Goal: Check status: Check status

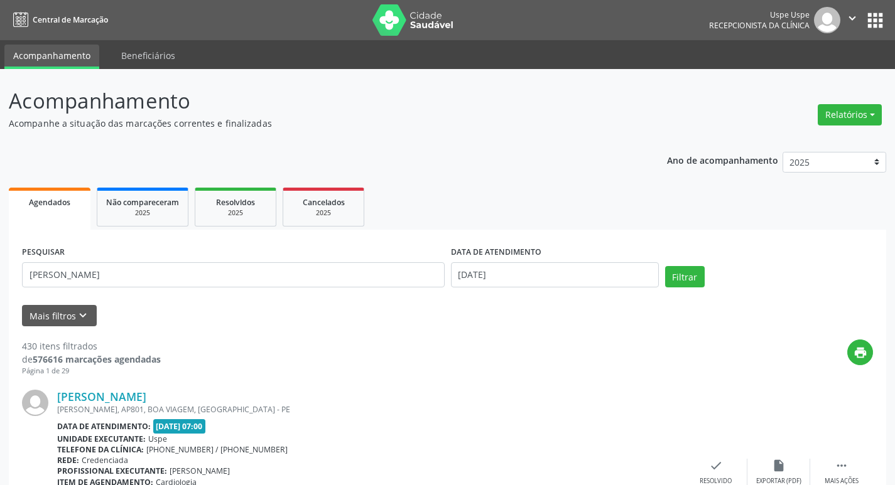
type input "[PERSON_NAME]"
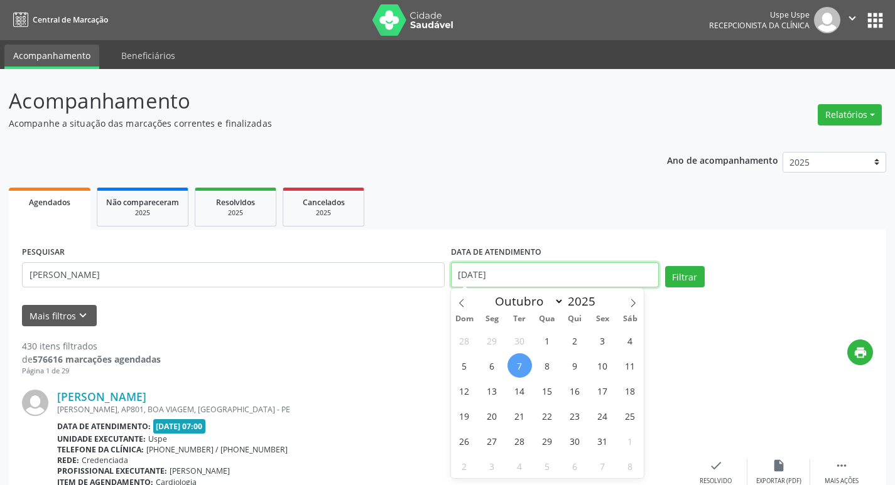
click at [520, 266] on input "[DATE]" at bounding box center [555, 274] width 208 height 25
click at [518, 368] on span "7" at bounding box center [519, 365] width 24 height 24
type input "[DATE]"
click at [629, 293] on span at bounding box center [632, 299] width 21 height 21
select select "10"
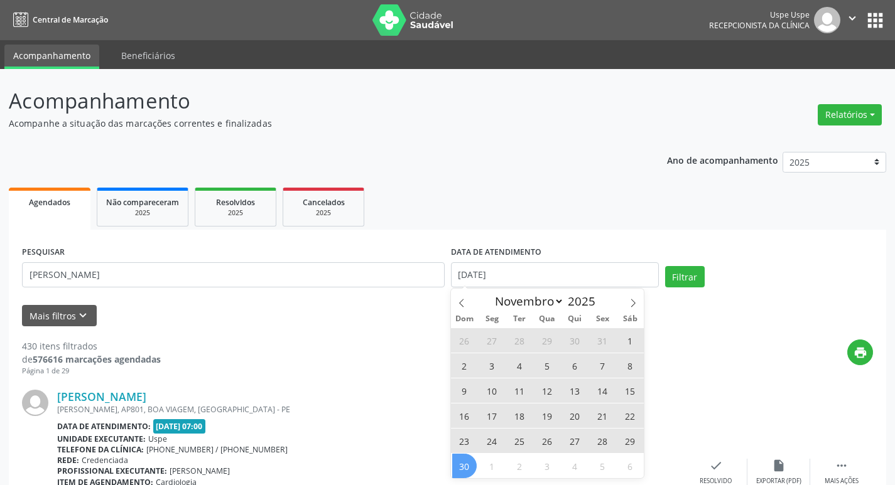
click at [469, 463] on span "30" at bounding box center [464, 466] width 24 height 24
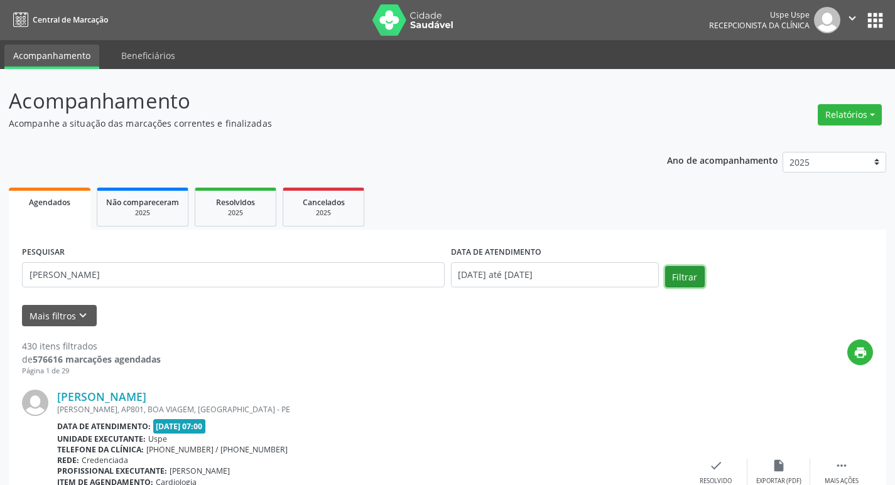
click at [689, 281] on button "Filtrar" at bounding box center [685, 276] width 40 height 21
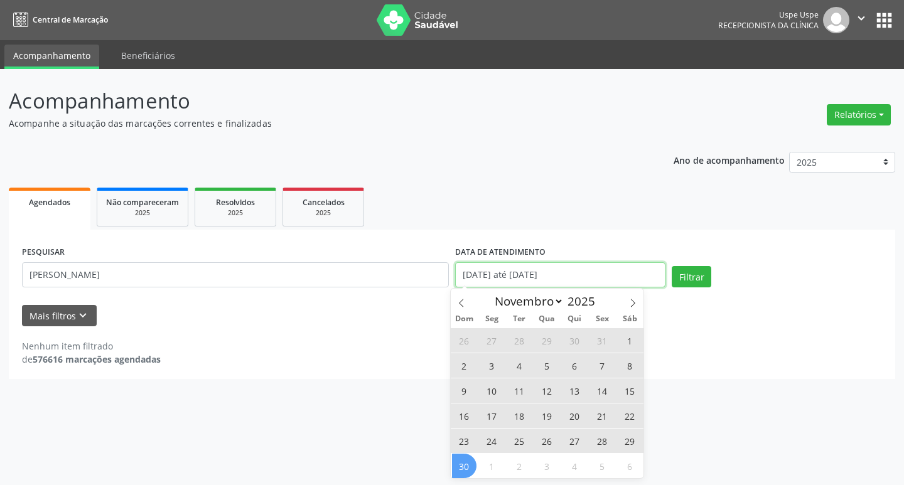
click at [487, 281] on input "[DATE] até [DATE]" at bounding box center [560, 274] width 210 height 25
click at [463, 307] on icon at bounding box center [461, 303] width 9 height 9
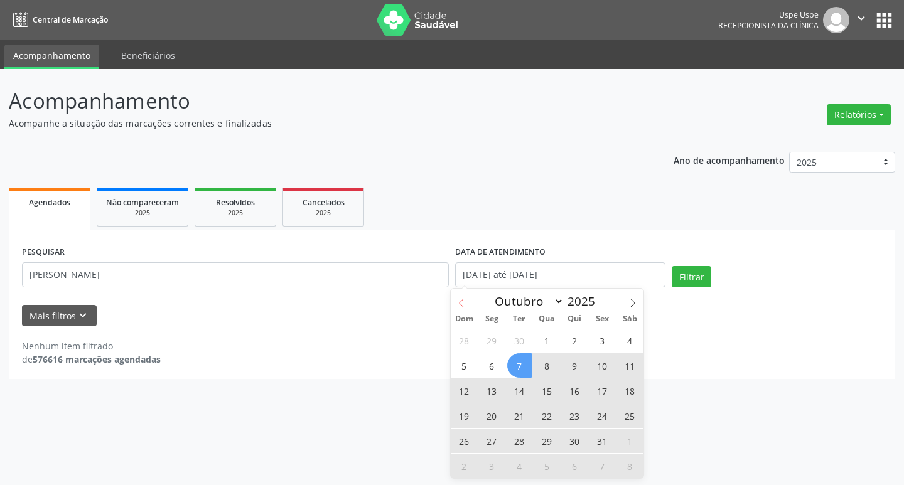
click at [463, 304] on icon at bounding box center [461, 303] width 9 height 9
select select "8"
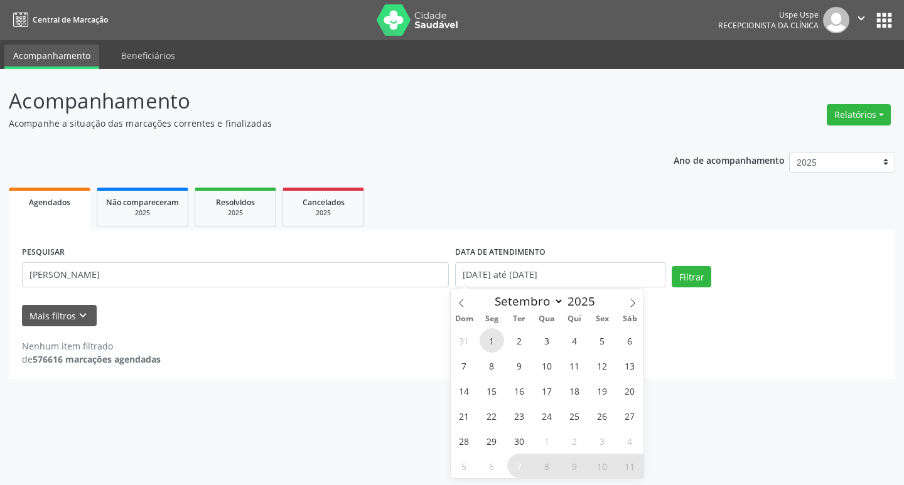
click at [497, 345] on span "1" at bounding box center [492, 340] width 24 height 24
type input "[DATE]"
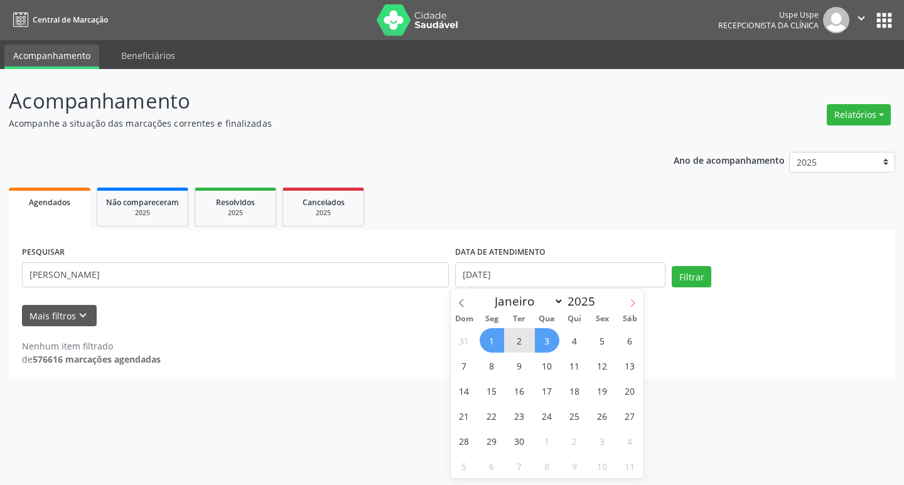
click at [638, 299] on span at bounding box center [632, 299] width 21 height 21
select select "10"
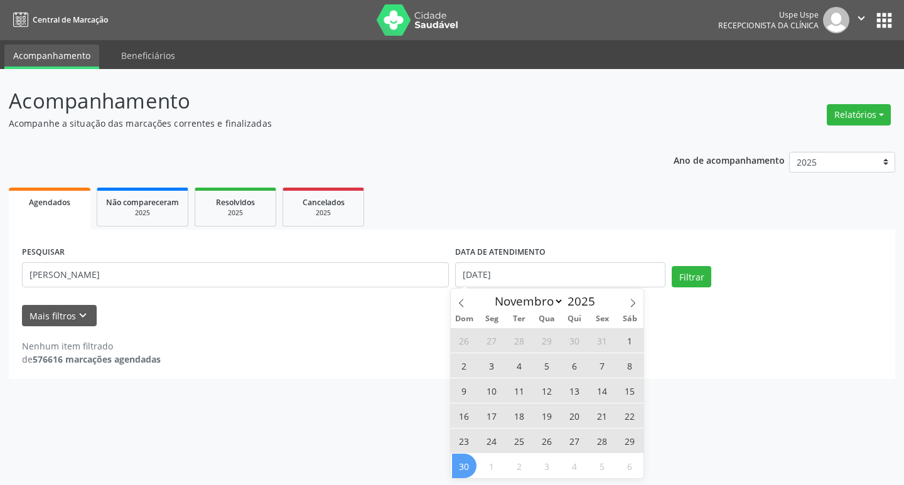
click at [467, 466] on span "30" at bounding box center [464, 466] width 24 height 24
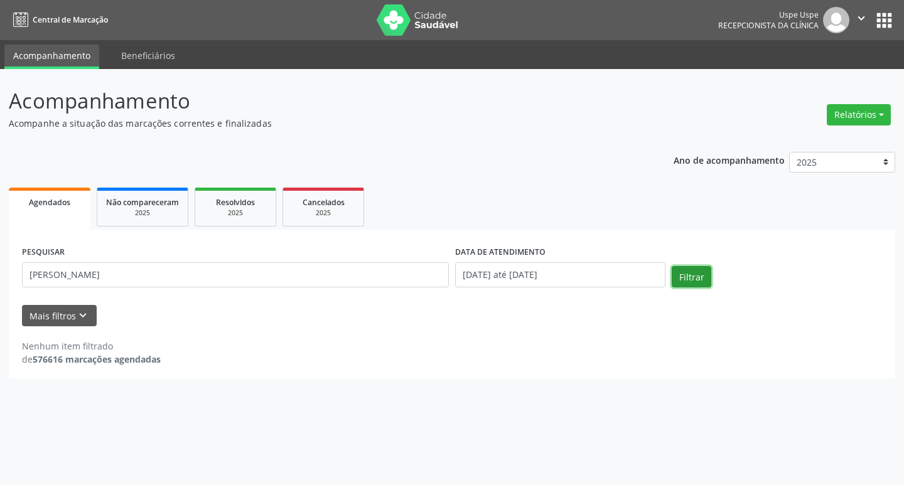
click at [695, 271] on button "Filtrar" at bounding box center [692, 276] width 40 height 21
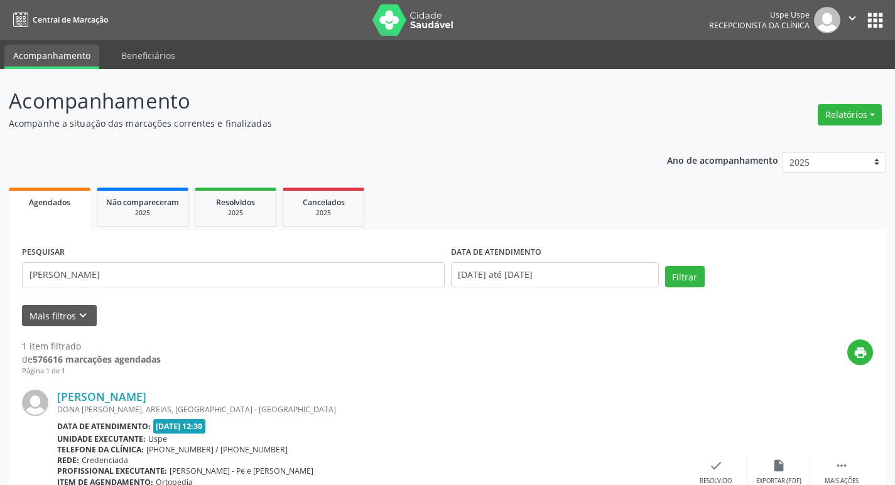
scroll to position [105, 0]
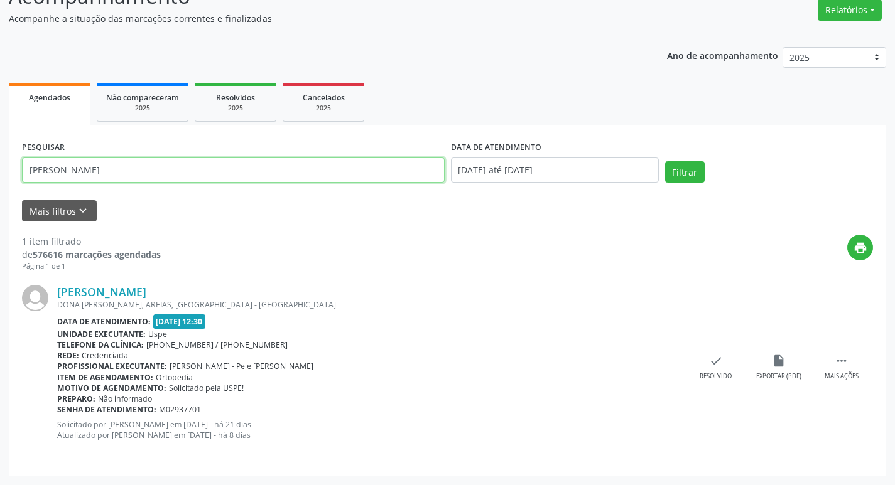
drag, startPoint x: 146, startPoint y: 160, endPoint x: 4, endPoint y: 150, distance: 142.2
click at [4, 150] on div "Acompanhamento Acompanhe a situação das marcações correntes e finalizadas Relat…" at bounding box center [447, 224] width 895 height 521
paste input "Robevania [PERSON_NAME]"
type input "Robevania [PERSON_NAME]"
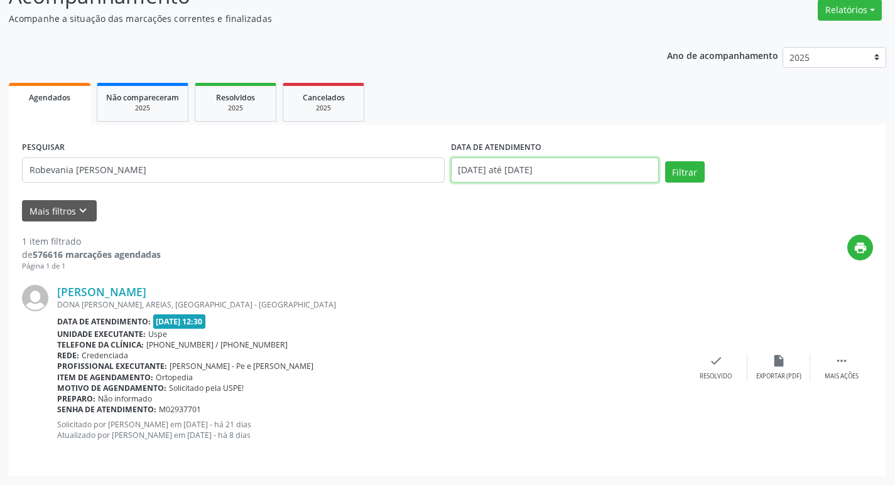
click at [553, 172] on input "[DATE] até [DATE]" at bounding box center [555, 170] width 208 height 25
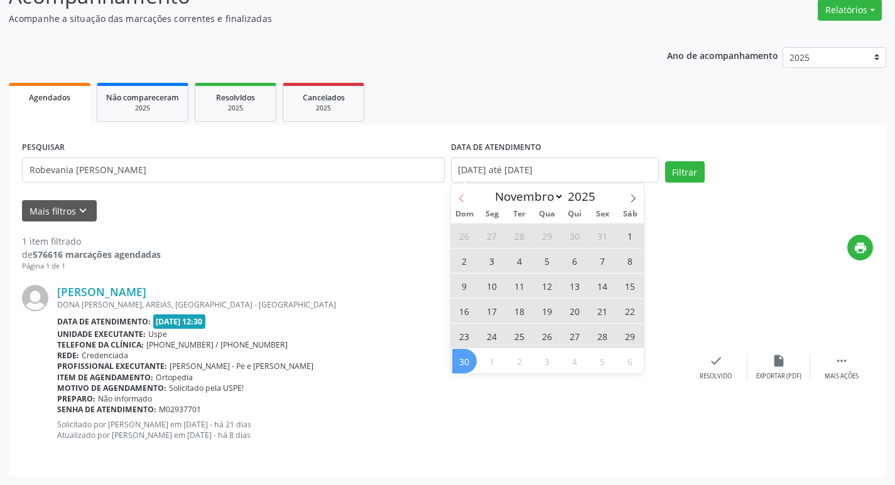
click at [461, 200] on icon at bounding box center [461, 199] width 4 height 8
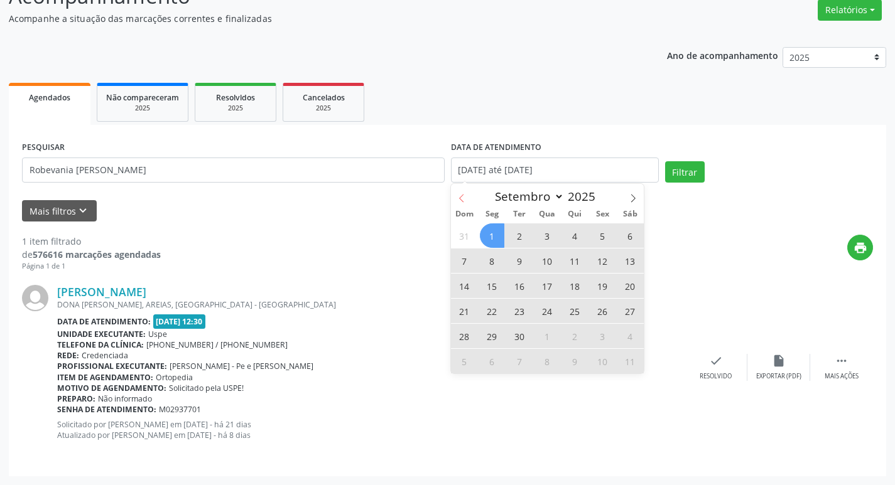
click at [461, 200] on icon at bounding box center [461, 199] width 4 height 8
select select "7"
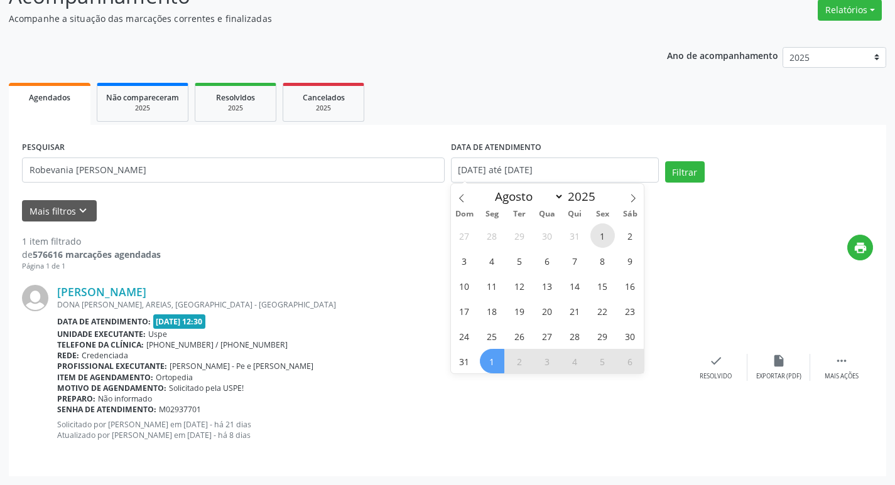
click at [603, 229] on span "1" at bounding box center [602, 235] width 24 height 24
type input "[DATE]"
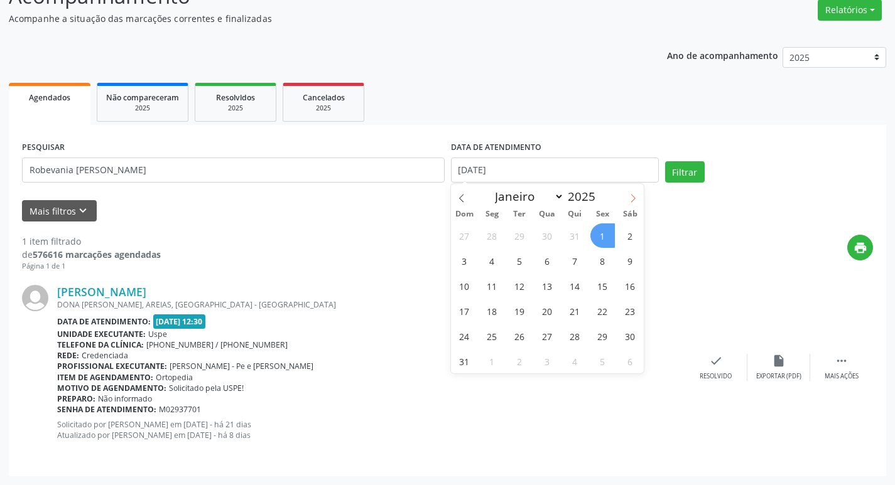
click at [635, 198] on icon at bounding box center [633, 199] width 4 height 8
select select "9"
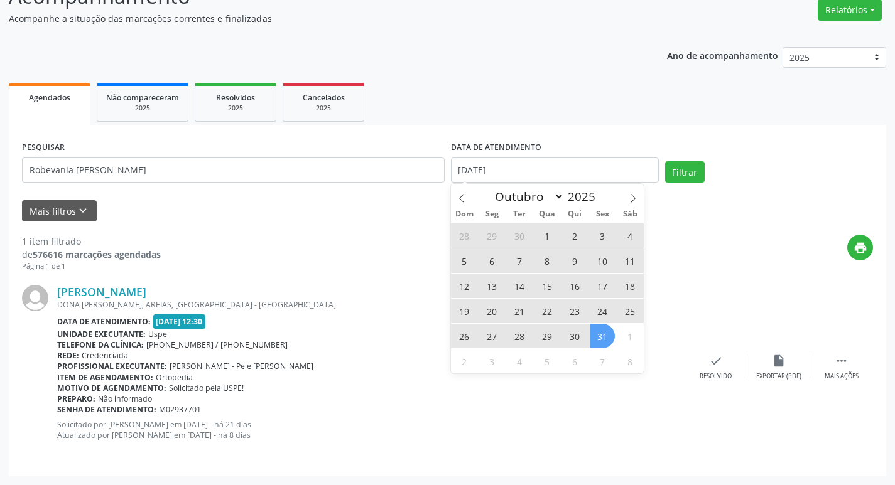
drag, startPoint x: 598, startPoint y: 338, endPoint x: 684, endPoint y: 191, distance: 170.2
click at [600, 337] on span "31" at bounding box center [602, 336] width 24 height 24
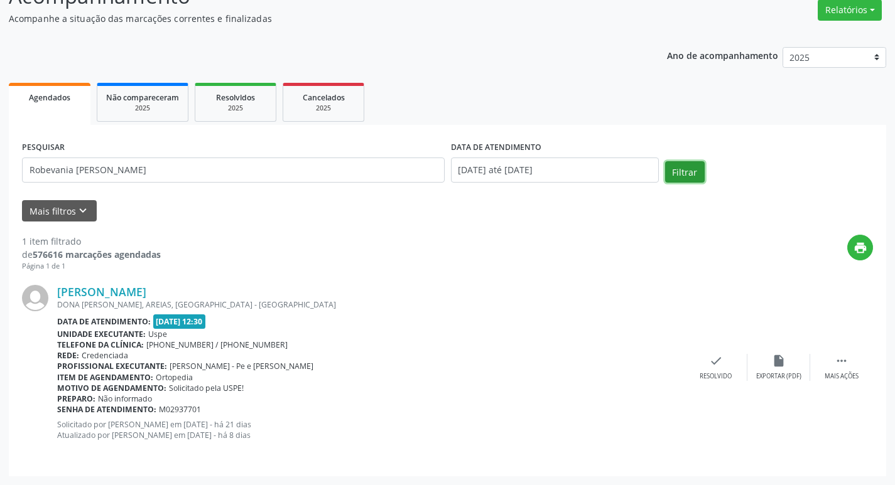
click at [684, 173] on button "Filtrar" at bounding box center [685, 171] width 40 height 21
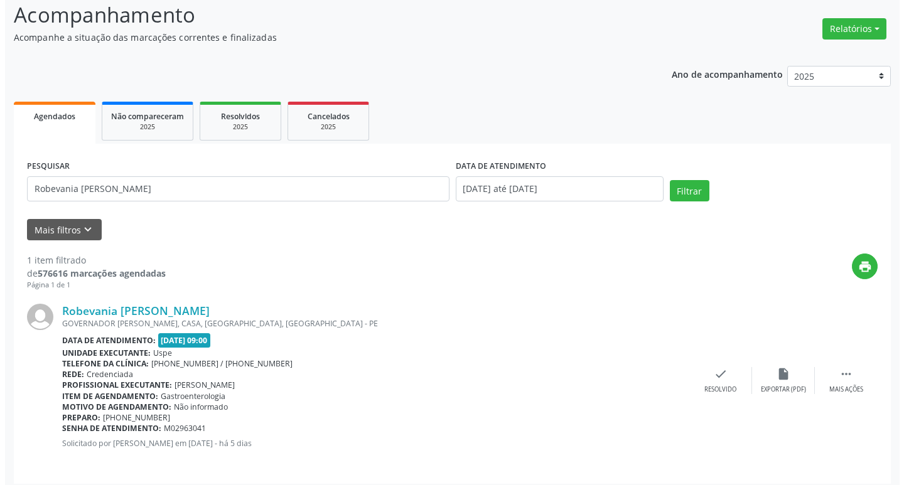
scroll to position [94, 0]
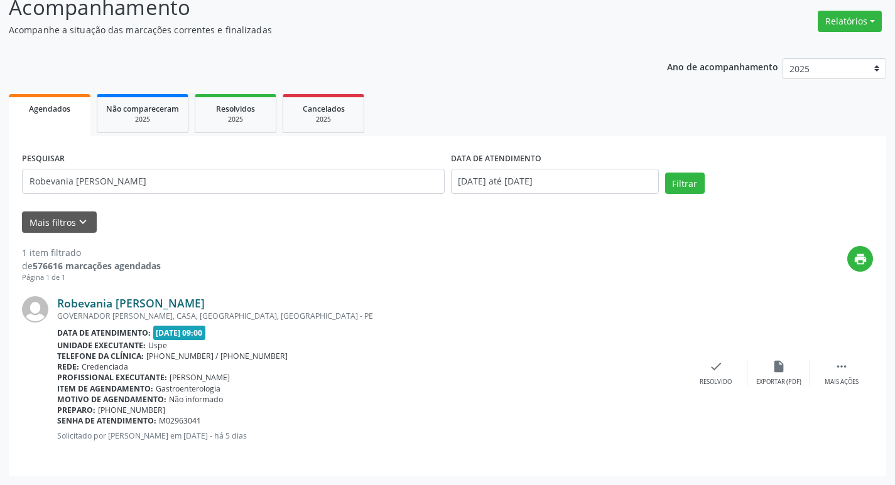
click at [109, 307] on link "Robevania [PERSON_NAME]" at bounding box center [131, 303] width 148 height 14
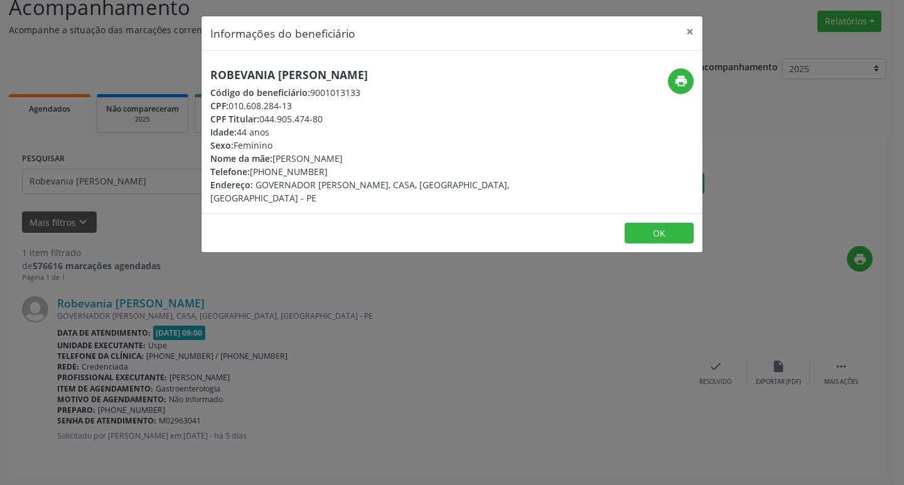
drag, startPoint x: 229, startPoint y: 107, endPoint x: 308, endPoint y: 104, distance: 79.1
click at [308, 104] on div "CPF: 010.608.284-13" at bounding box center [368, 105] width 316 height 13
copy div "010.608.284-13"
